Goal: Task Accomplishment & Management: Use online tool/utility

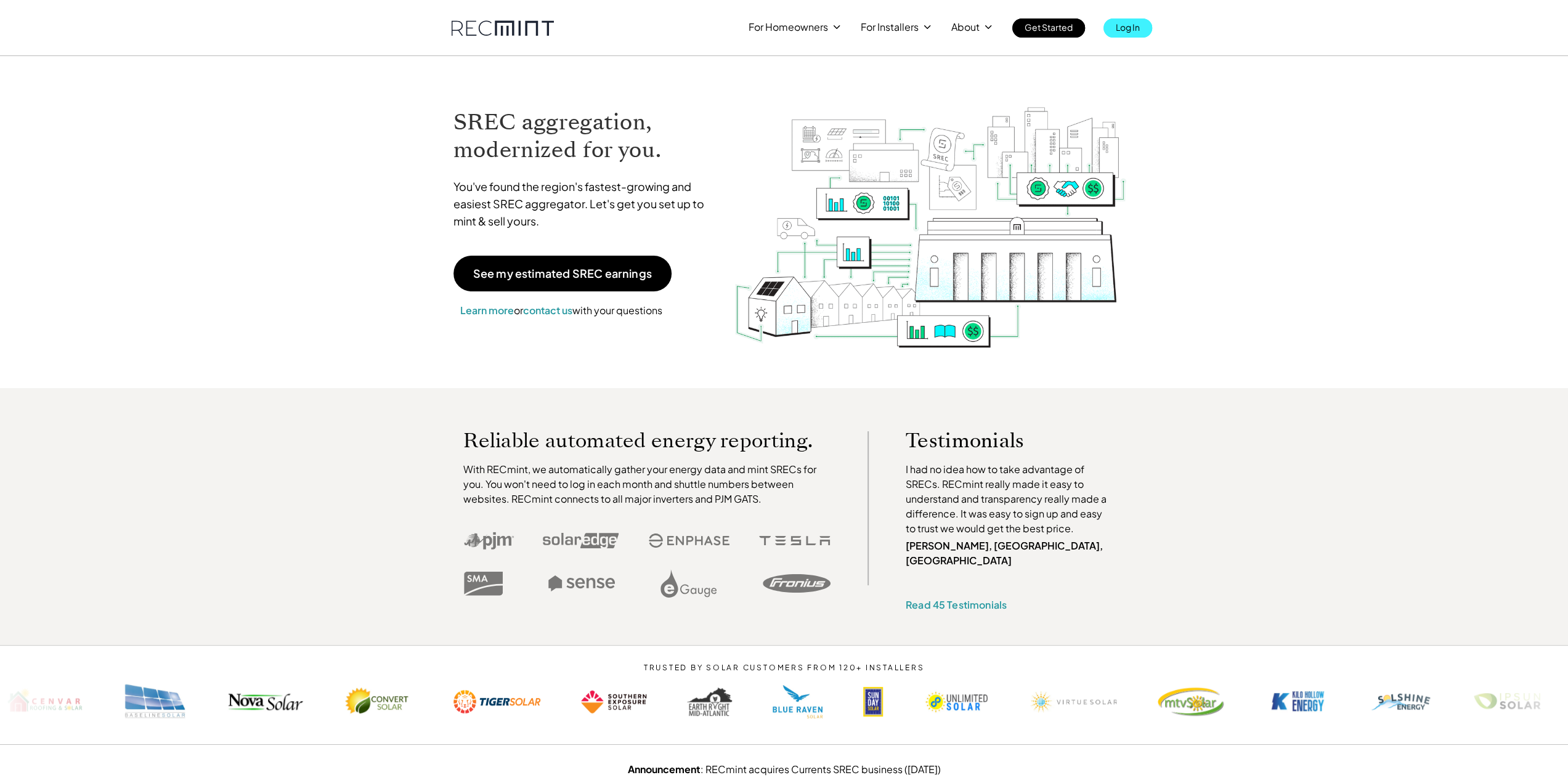
click at [1136, 19] on p "Log In" at bounding box center [1128, 27] width 24 height 17
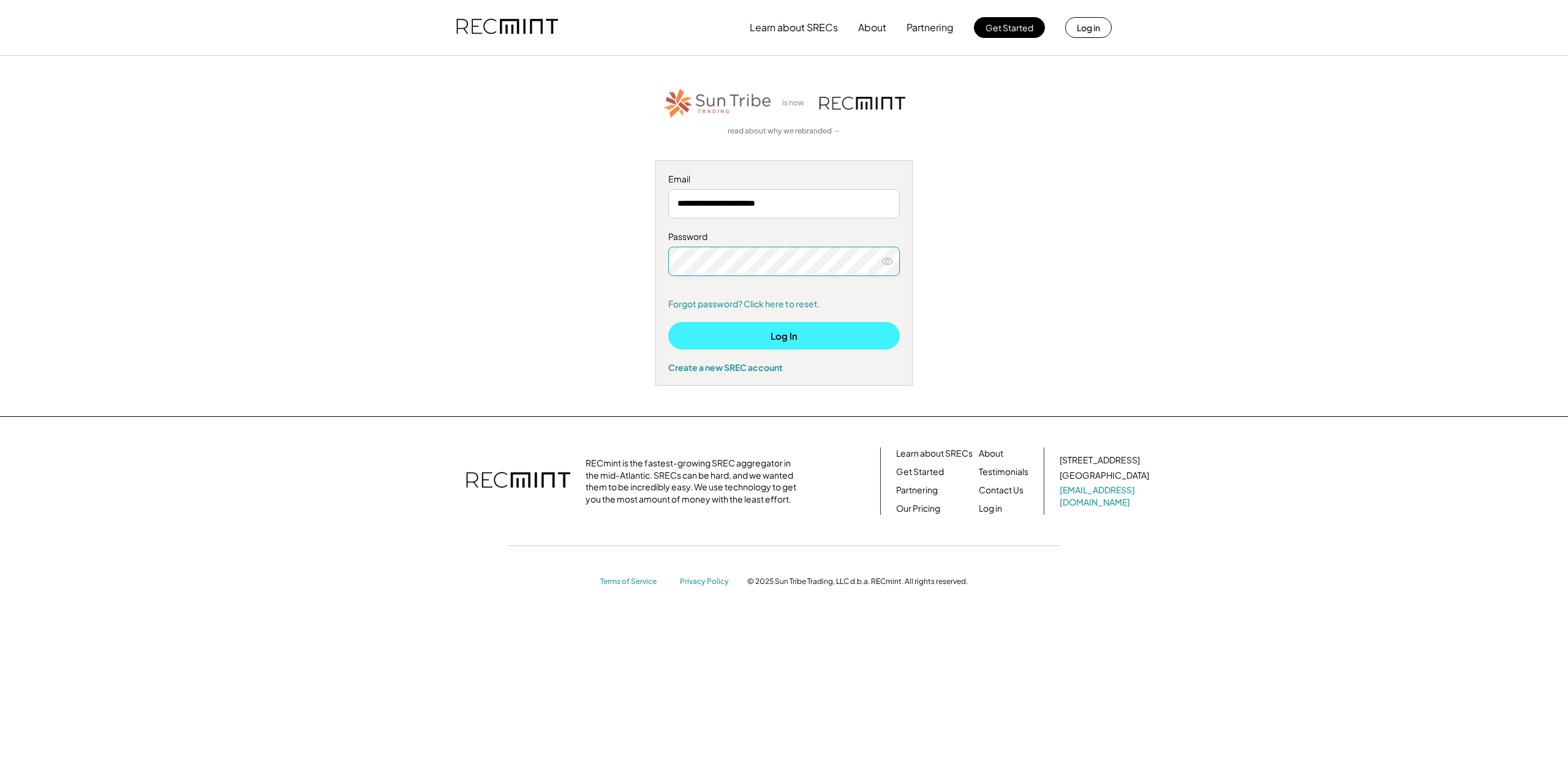
click at [890, 346] on button "Log In" at bounding box center [784, 336] width 232 height 28
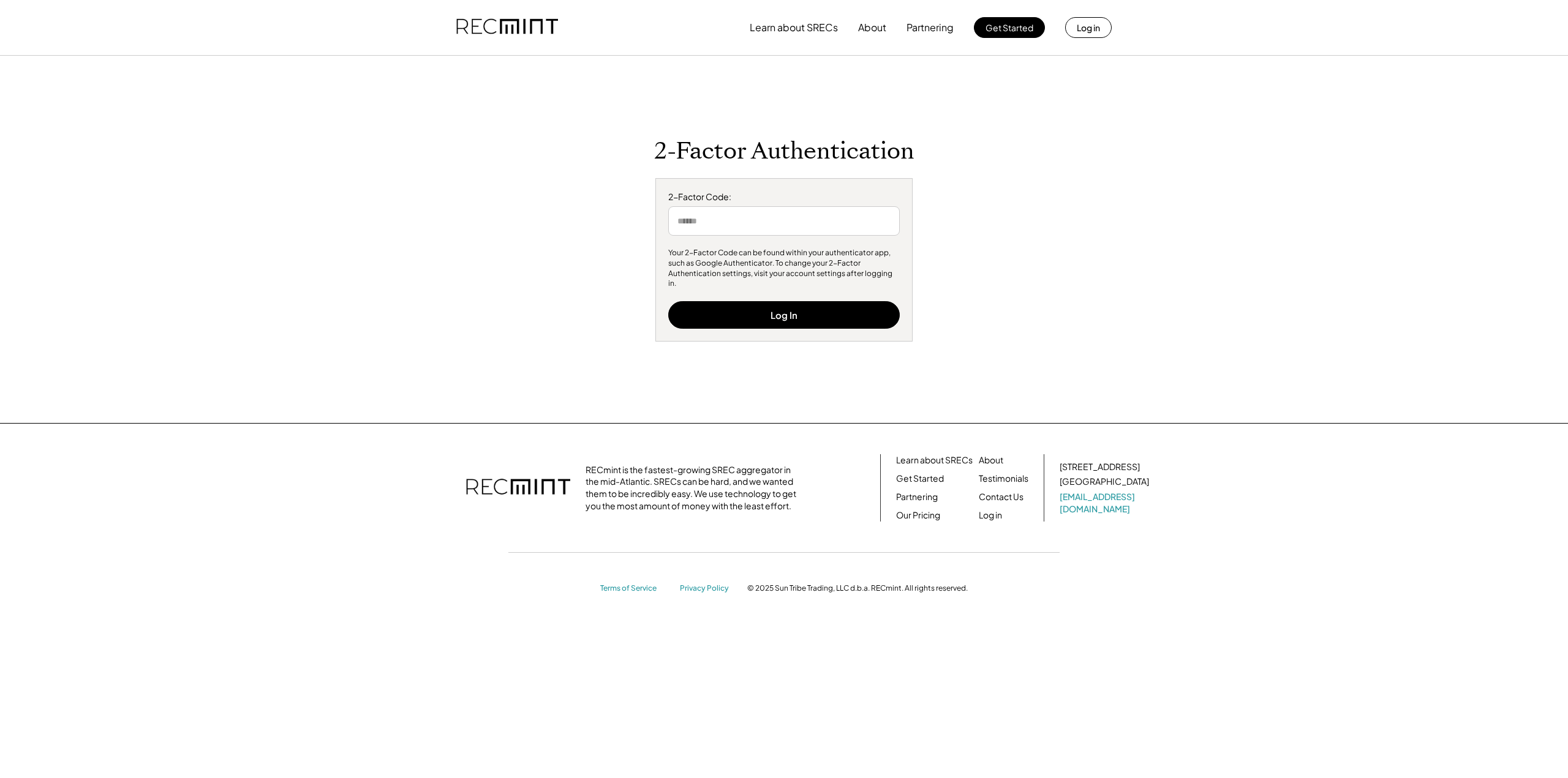
click at [847, 228] on input "input" at bounding box center [784, 221] width 232 height 29
type input "******"
click at [805, 310] on button "Log In" at bounding box center [784, 315] width 232 height 28
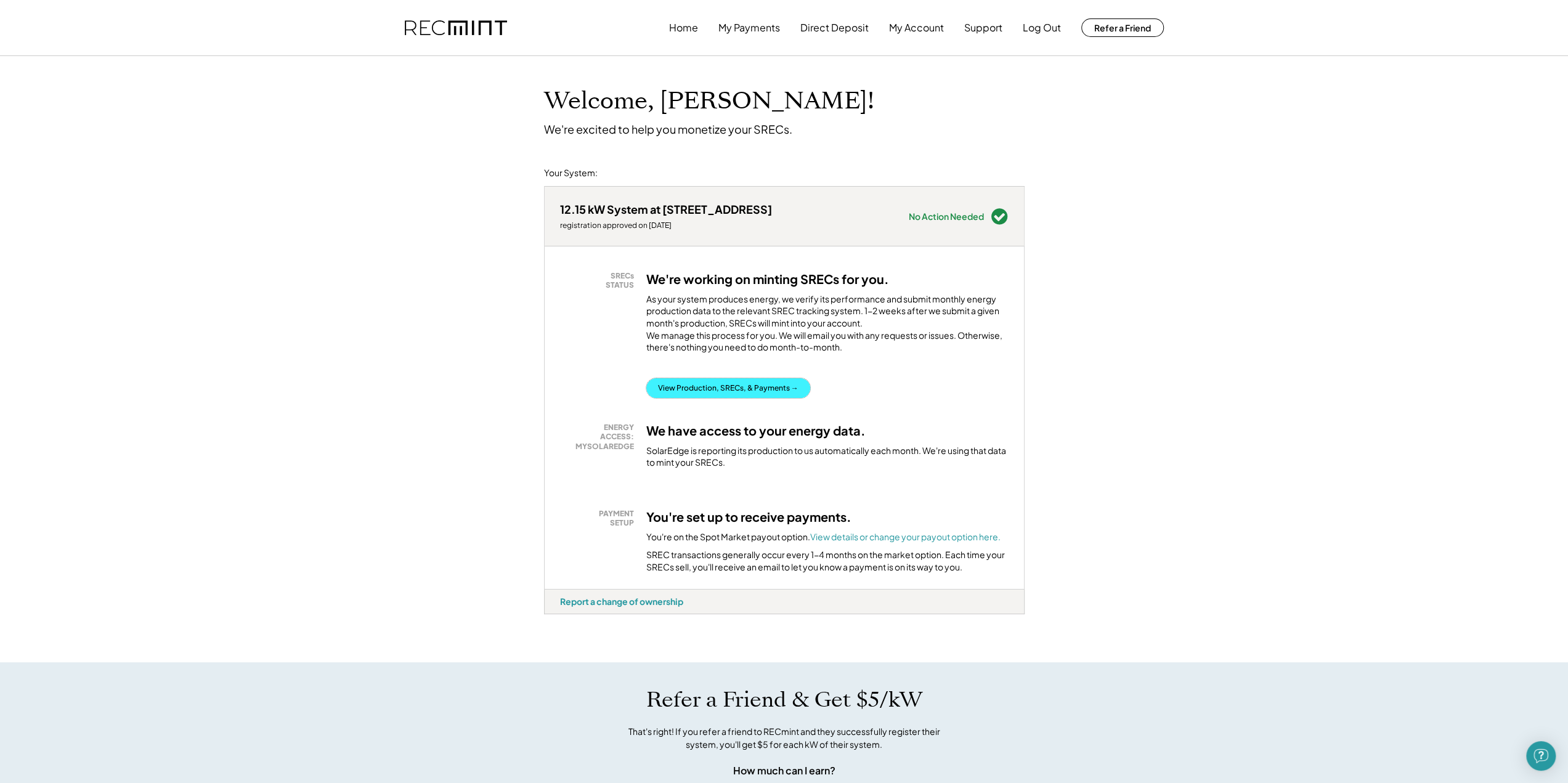
click at [772, 392] on button "View Production, SRECs, & Payments →" at bounding box center [728, 388] width 164 height 20
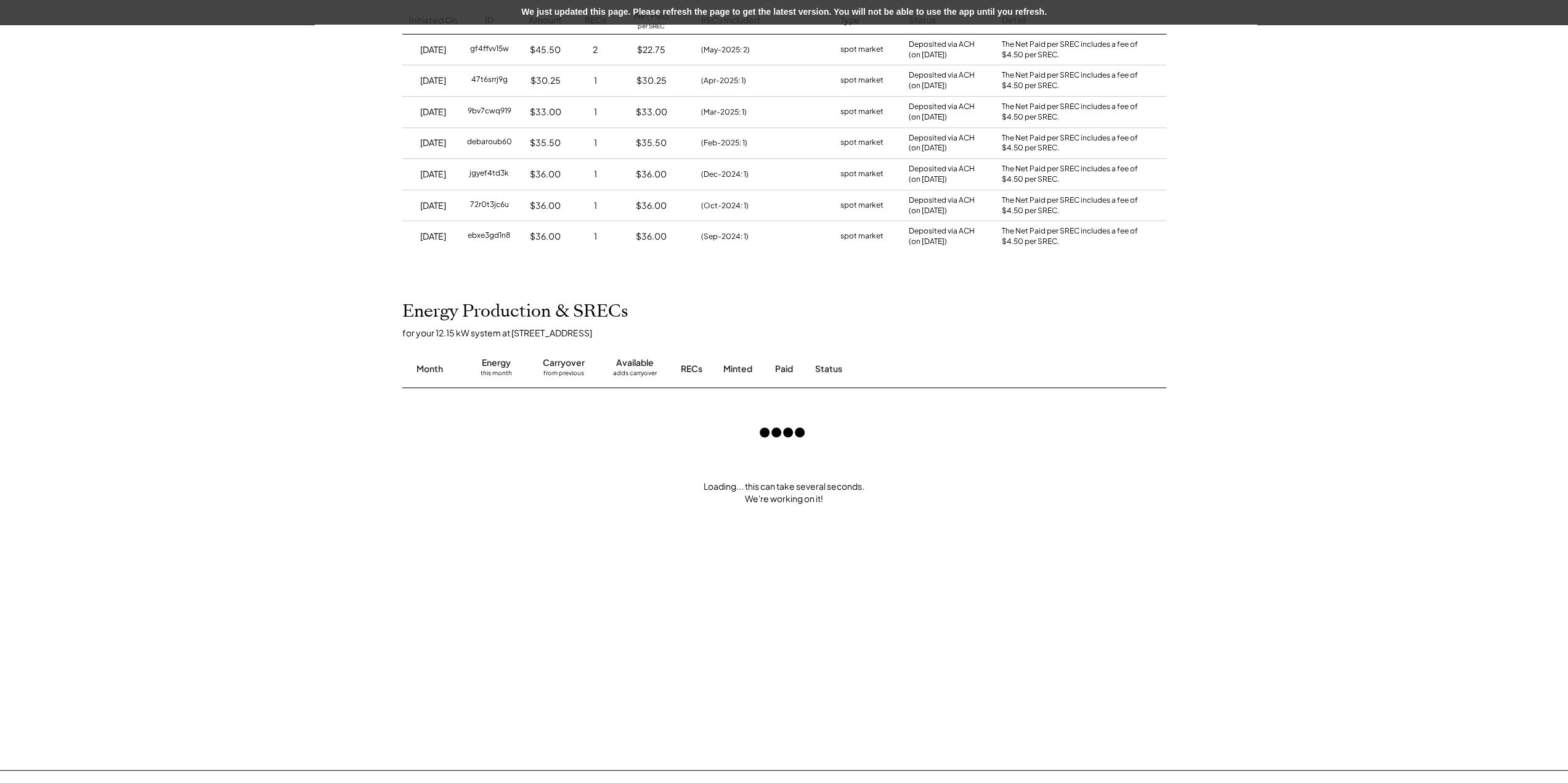
scroll to position [246, 0]
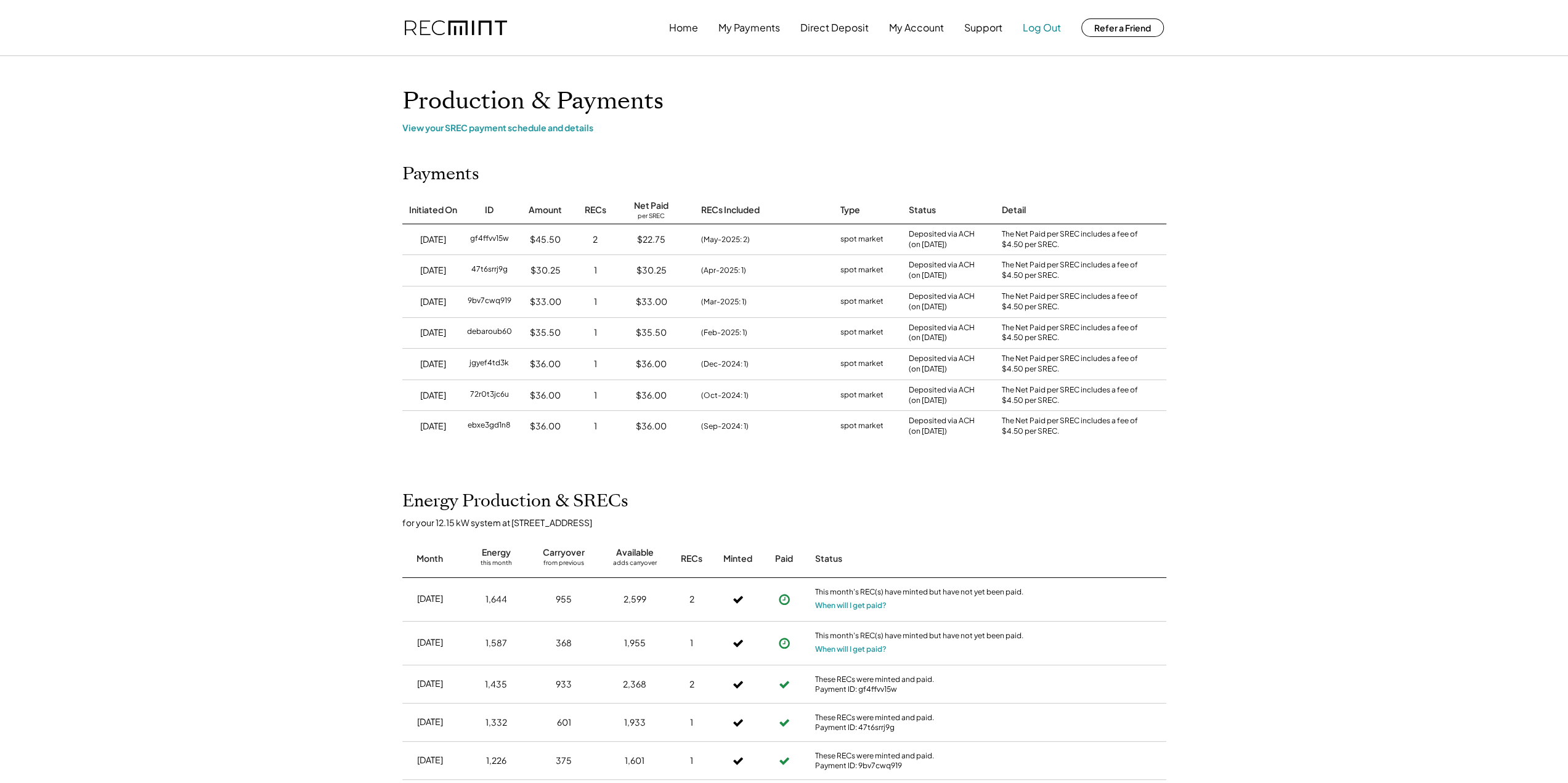
click at [1051, 25] on button "Log Out" at bounding box center [1042, 27] width 38 height 24
